Goal: Navigation & Orientation: Find specific page/section

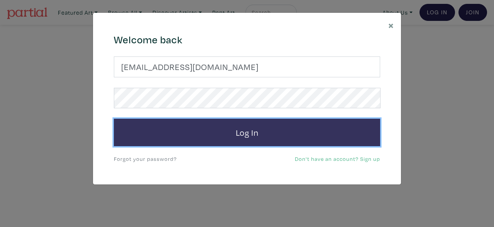
click at [227, 131] on button "Log In" at bounding box center [247, 133] width 266 height 28
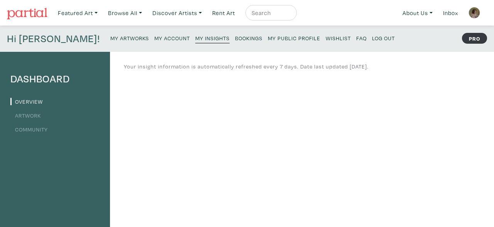
click at [268, 36] on small "My Public Profile" at bounding box center [294, 37] width 53 height 7
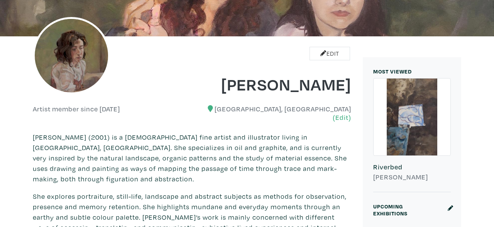
scroll to position [41, 0]
